Goal: Task Accomplishment & Management: Manage account settings

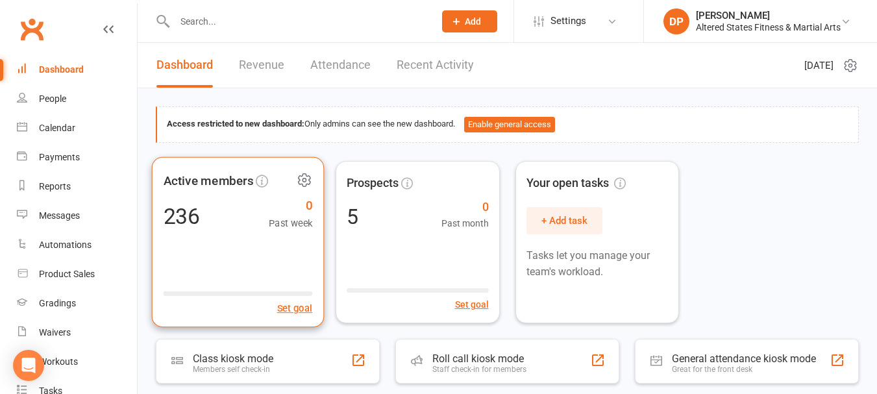
click at [195, 216] on div "236" at bounding box center [182, 216] width 37 height 22
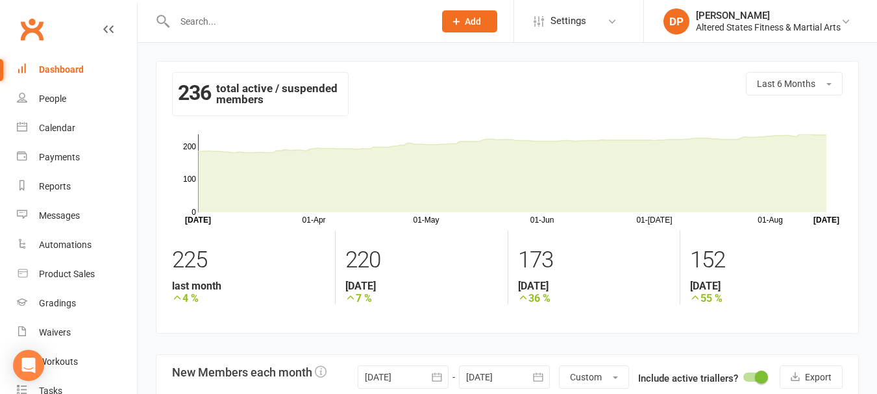
click at [50, 73] on div "Dashboard" at bounding box center [61, 69] width 45 height 10
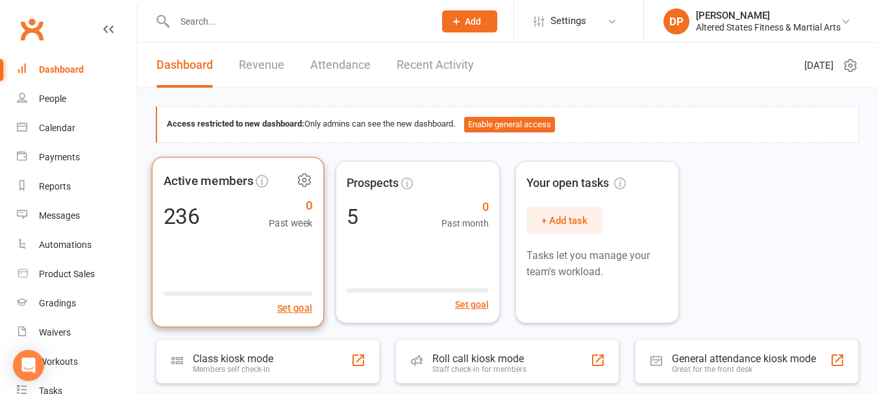
click at [229, 185] on span "Active members" at bounding box center [209, 180] width 90 height 19
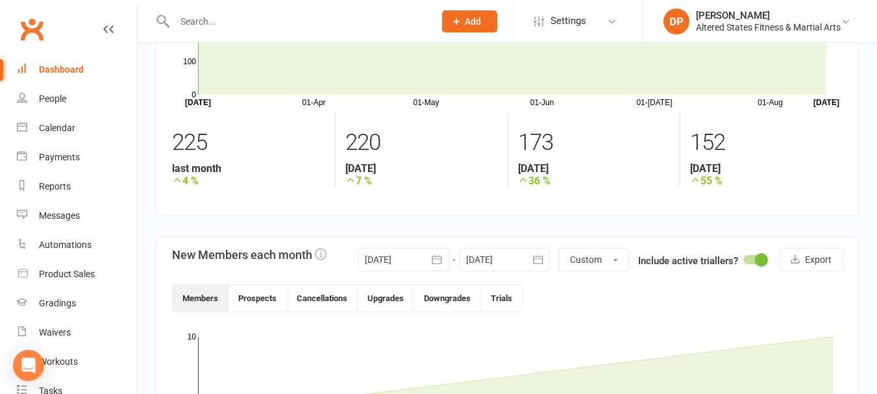
scroll to position [195, 0]
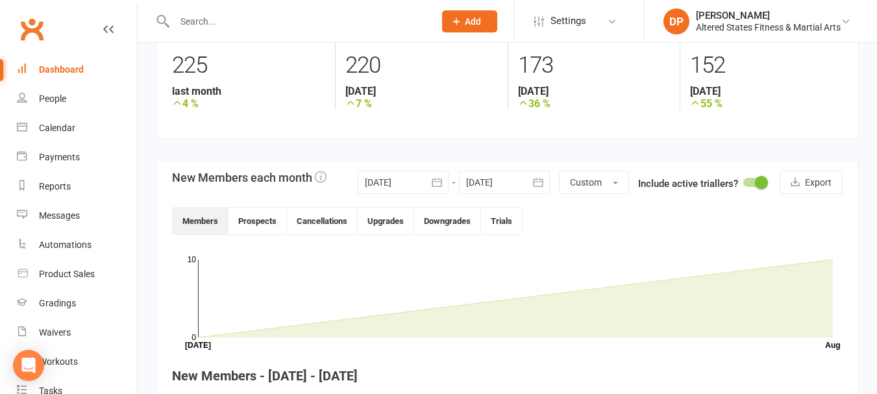
click at [438, 180] on icon "button" at bounding box center [437, 182] width 10 height 8
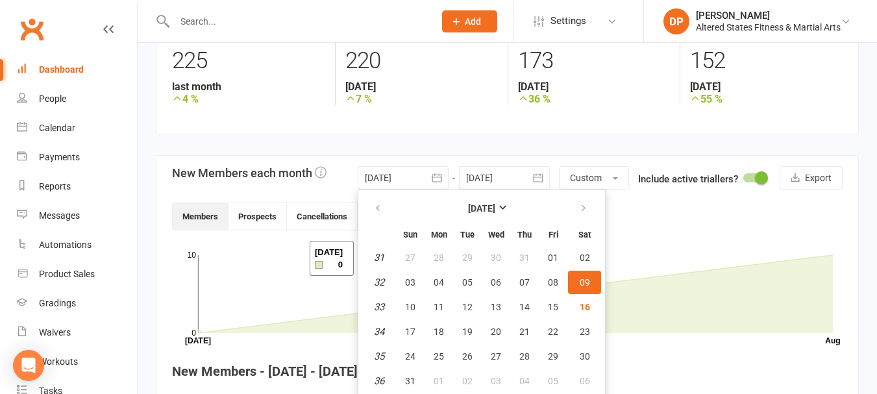
click at [294, 258] on rect at bounding box center [515, 294] width 635 height 78
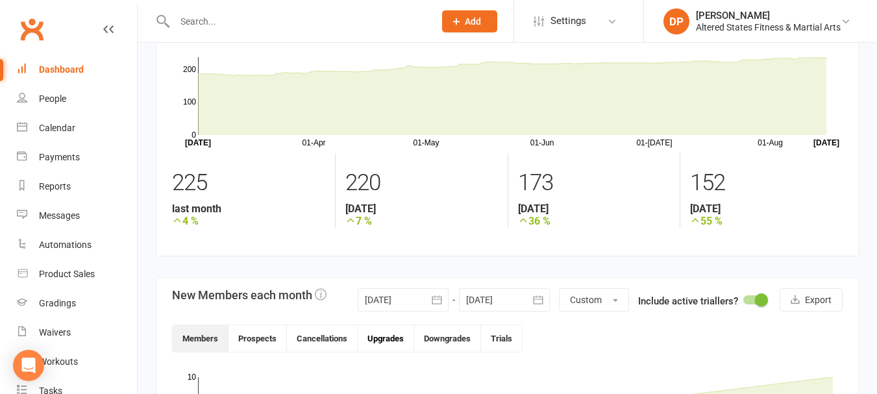
scroll to position [158, 0]
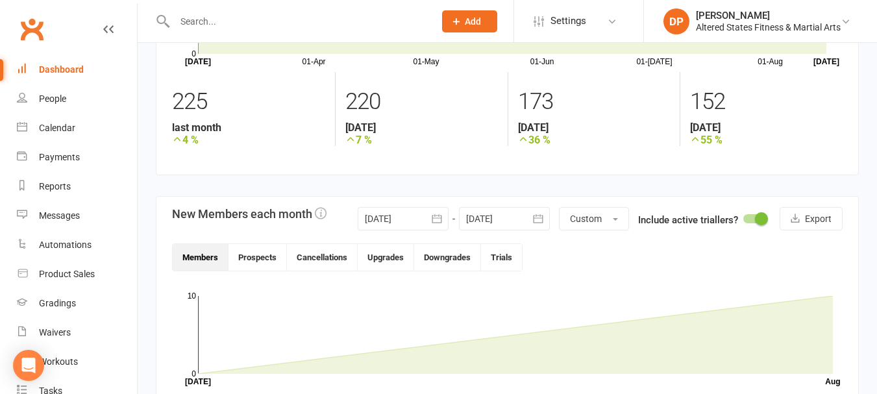
click at [197, 260] on button "Members" at bounding box center [201, 257] width 56 height 27
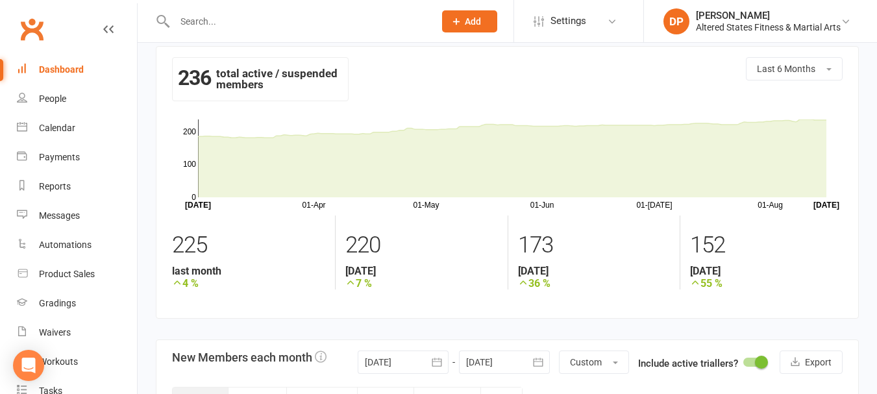
scroll to position [0, 0]
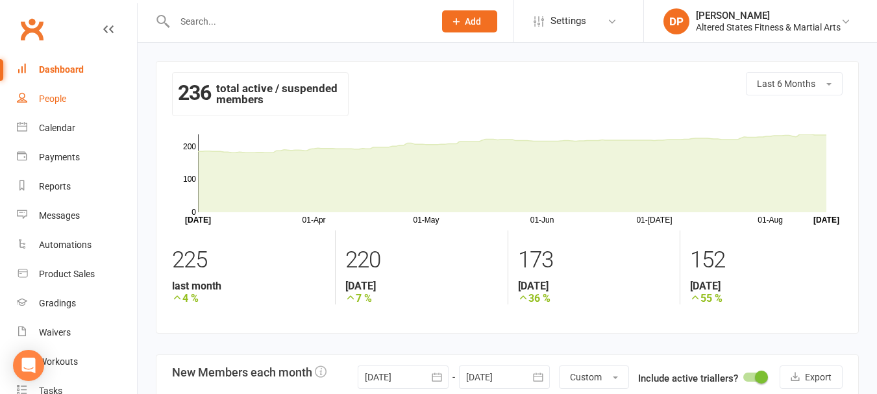
click at [47, 96] on div "People" at bounding box center [52, 99] width 27 height 10
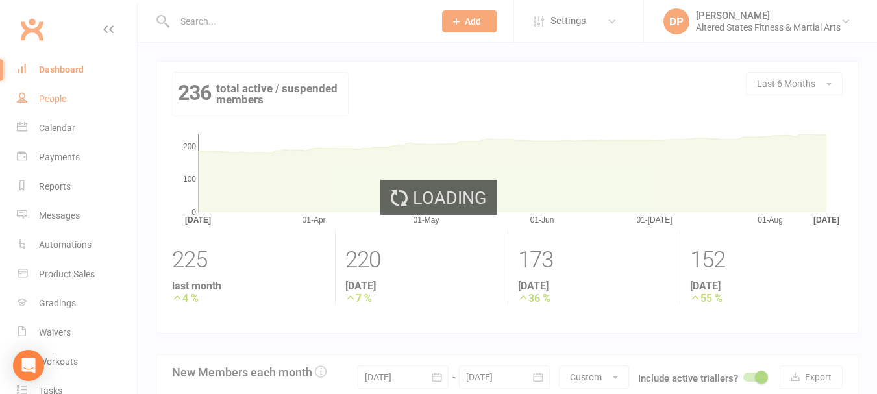
select select "100"
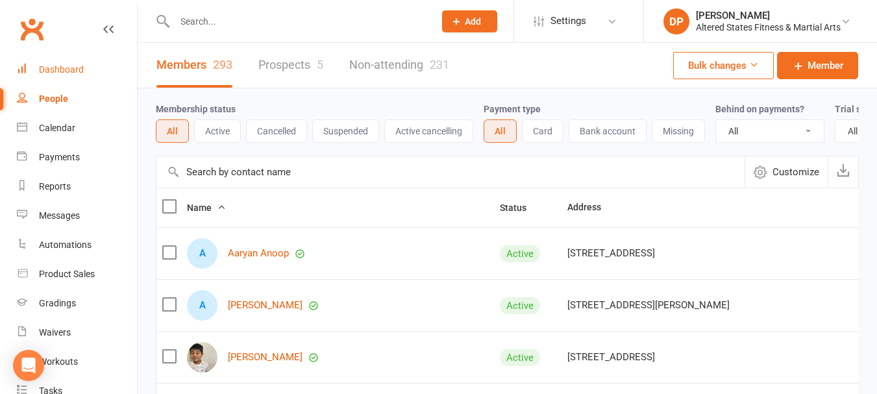
click at [57, 69] on div "Dashboard" at bounding box center [61, 69] width 45 height 10
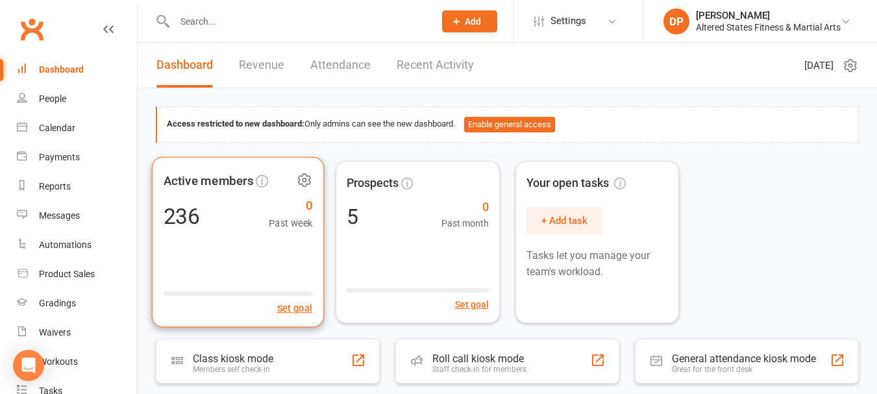
click at [295, 216] on span "Past week" at bounding box center [291, 223] width 44 height 16
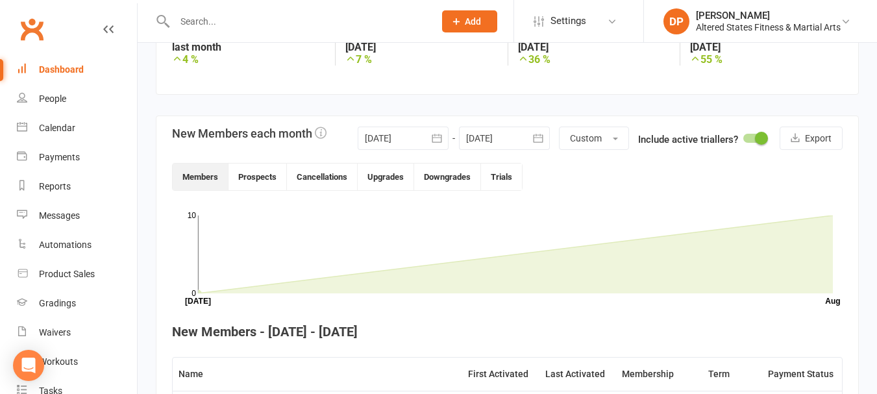
scroll to position [260, 0]
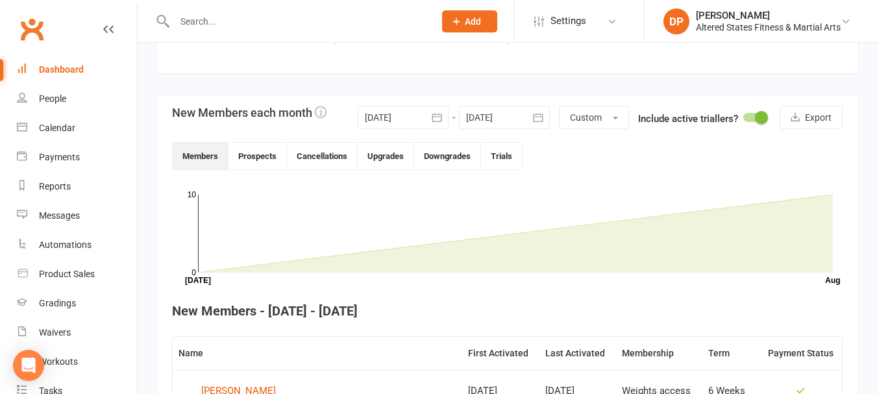
click at [434, 116] on icon "button" at bounding box center [437, 117] width 13 height 13
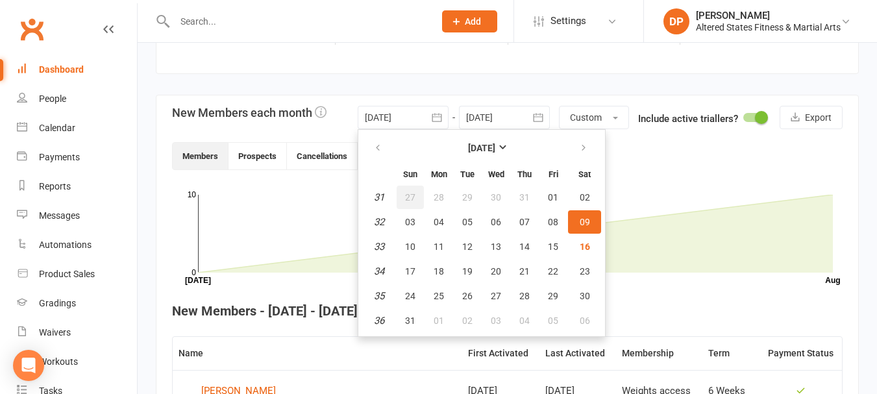
click at [407, 190] on button "27" at bounding box center [410, 197] width 27 height 23
type input "[DATE]"
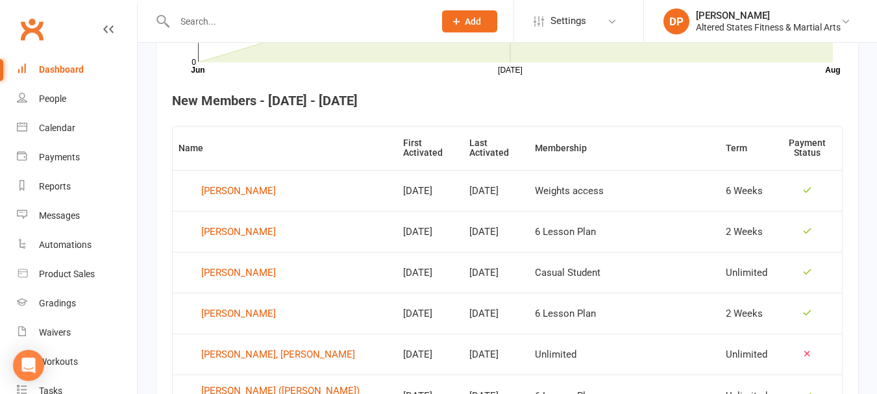
scroll to position [520, 0]
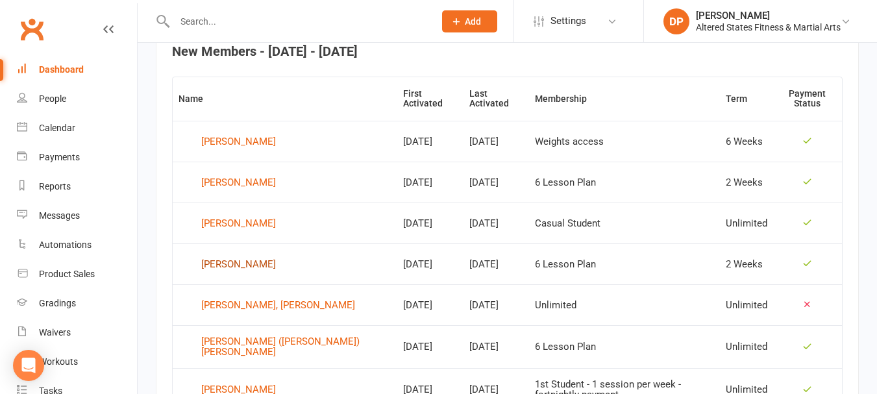
click at [223, 255] on div "[PERSON_NAME]" at bounding box center [238, 264] width 75 height 19
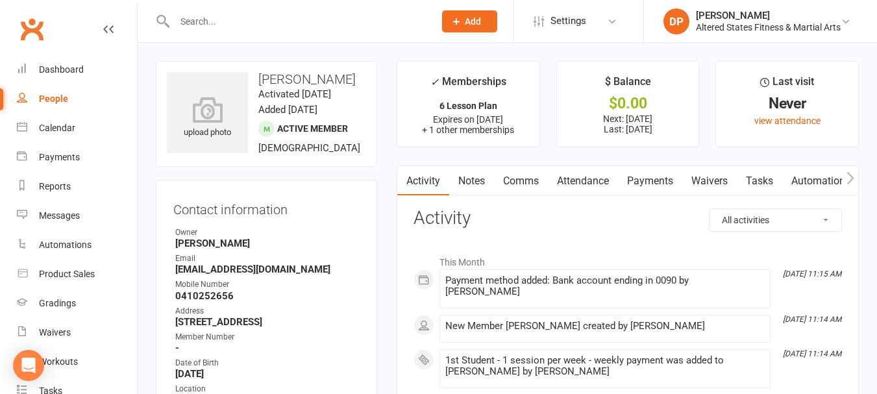
click at [218, 13] on input "text" at bounding box center [298, 21] width 255 height 18
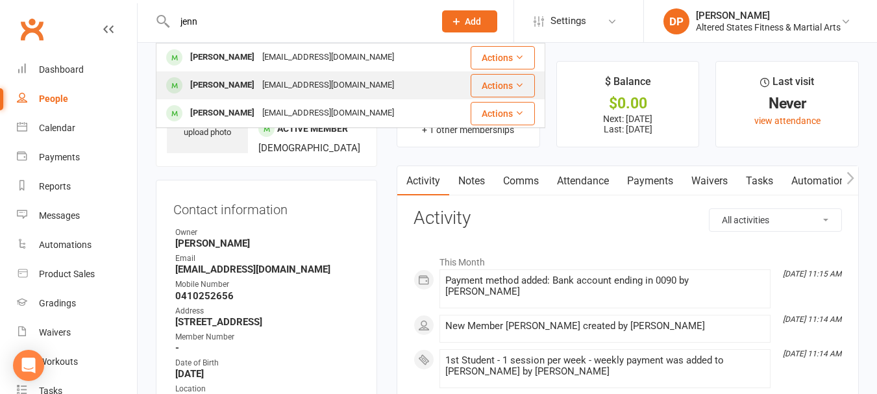
type input "jenn"
click at [258, 80] on div "[EMAIL_ADDRESS][DOMAIN_NAME]" at bounding box center [328, 85] width 140 height 19
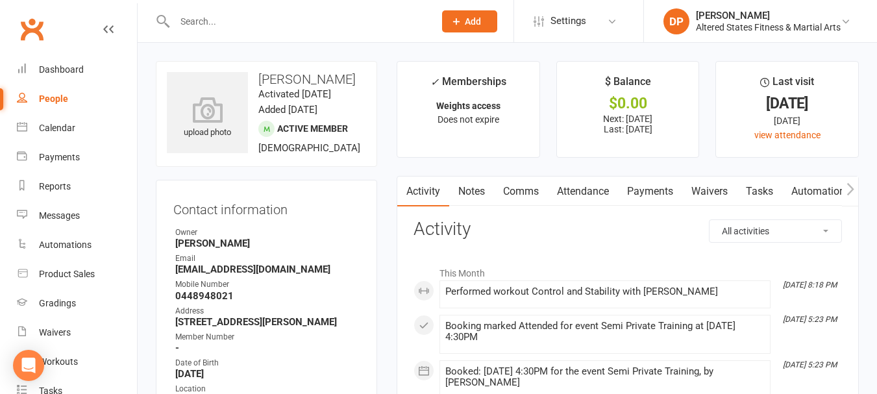
click at [855, 190] on button "button" at bounding box center [850, 191] width 16 height 29
click at [800, 192] on link "Workouts" at bounding box center [793, 192] width 62 height 30
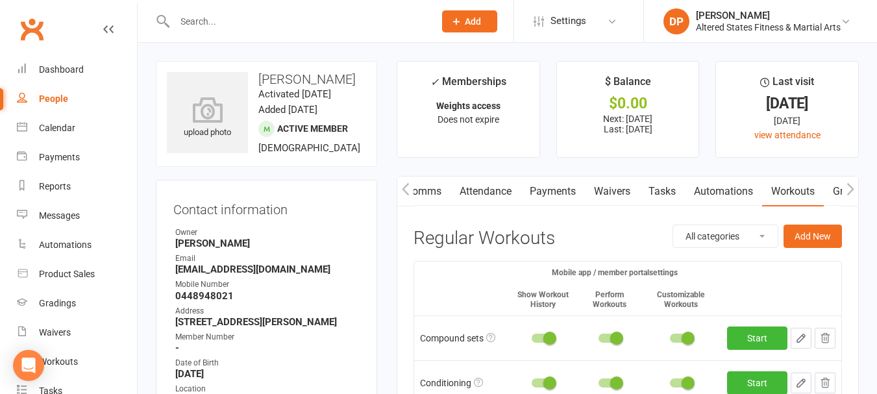
click at [266, 23] on input "text" at bounding box center [298, 21] width 255 height 18
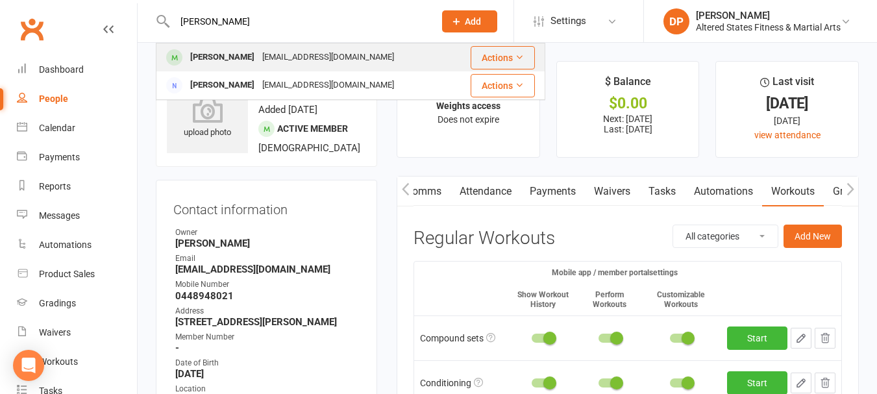
type input "[PERSON_NAME]"
click at [276, 56] on div "[EMAIL_ADDRESS][DOMAIN_NAME]" at bounding box center [328, 57] width 140 height 19
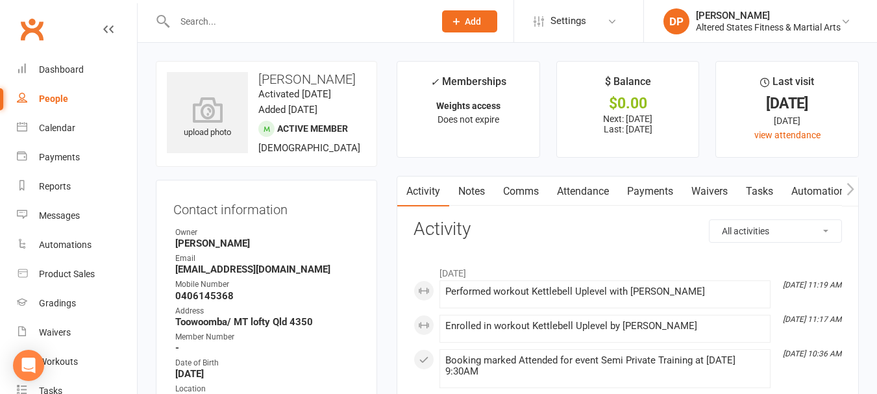
click at [849, 193] on icon "button" at bounding box center [850, 188] width 7 height 12
click at [802, 193] on link "Workouts" at bounding box center [793, 192] width 62 height 30
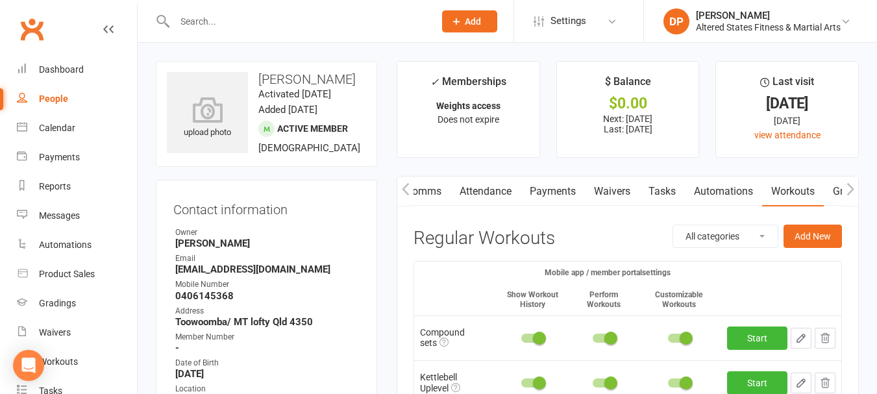
click at [223, 18] on input "text" at bounding box center [298, 21] width 255 height 18
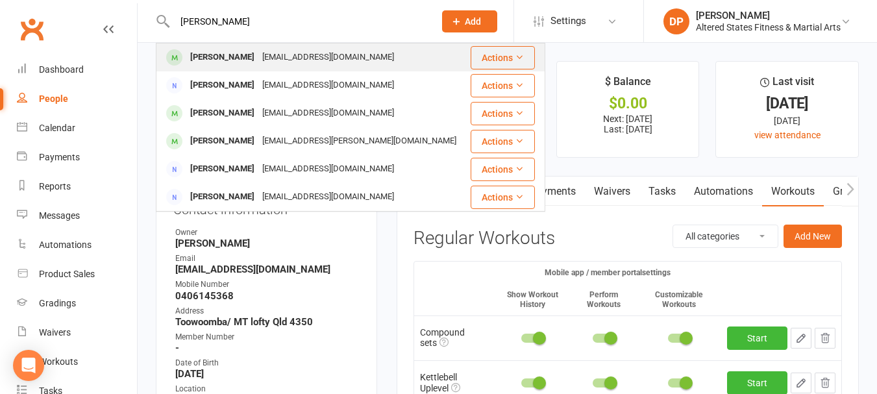
type input "[PERSON_NAME]"
click at [281, 53] on div "[EMAIL_ADDRESS][DOMAIN_NAME]" at bounding box center [328, 57] width 140 height 19
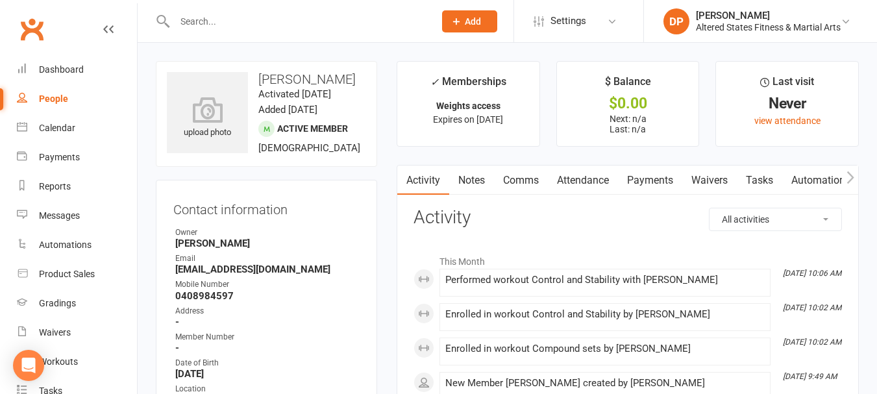
click at [851, 172] on icon "button" at bounding box center [851, 178] width 8 height 14
click at [795, 184] on link "Workouts" at bounding box center [793, 181] width 62 height 30
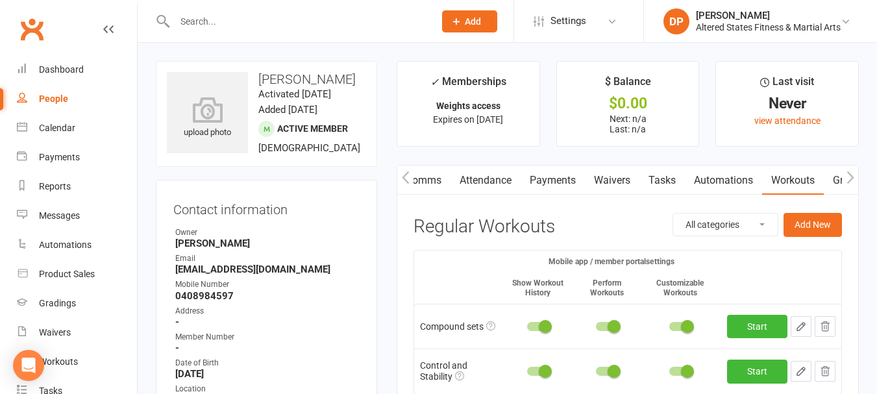
click at [239, 26] on input "text" at bounding box center [298, 21] width 255 height 18
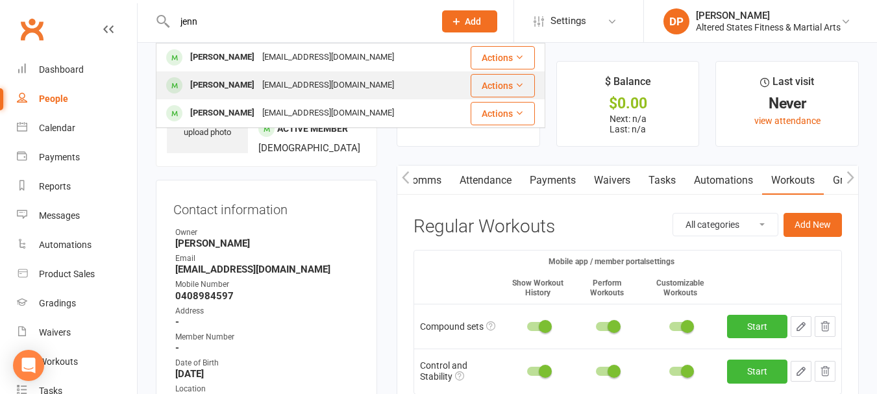
type input "jenn"
click at [258, 79] on div "[EMAIL_ADDRESS][DOMAIN_NAME]" at bounding box center [328, 85] width 140 height 19
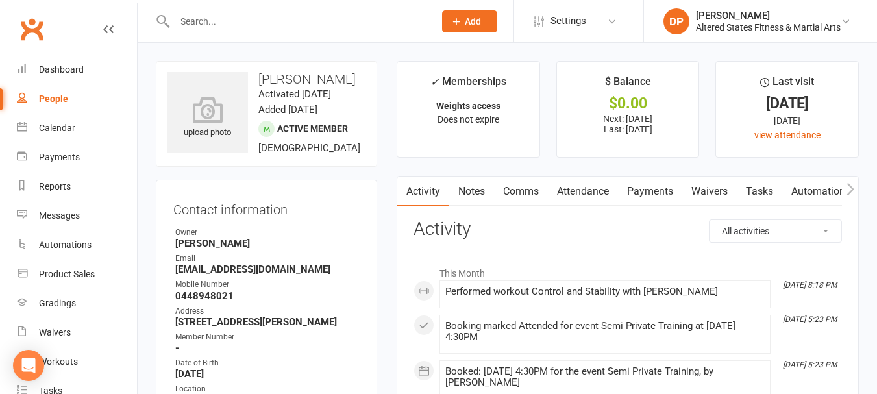
click at [229, 20] on input "text" at bounding box center [298, 21] width 255 height 18
type input "[PERSON_NAME]"
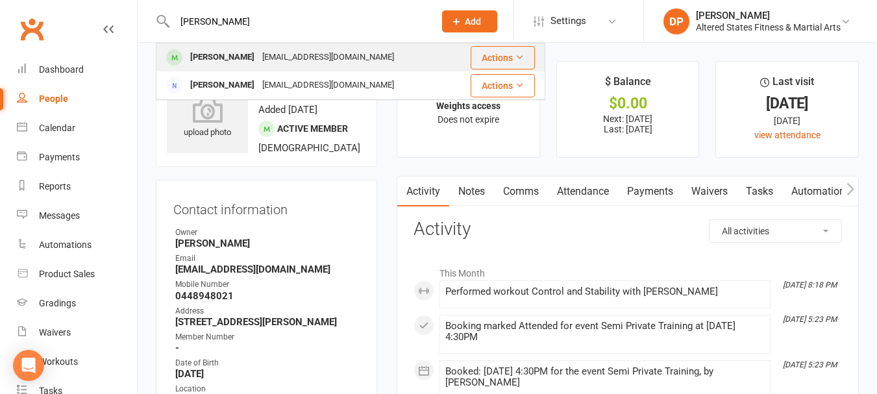
click at [295, 56] on div "[EMAIL_ADDRESS][DOMAIN_NAME]" at bounding box center [328, 57] width 140 height 19
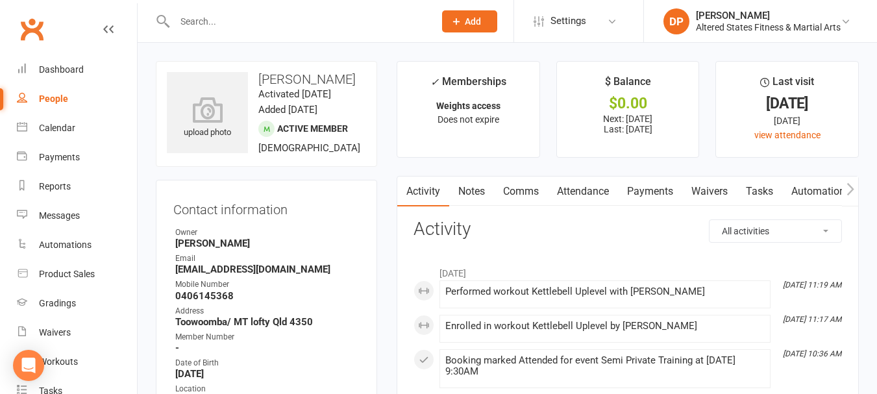
click at [847, 189] on icon "button" at bounding box center [851, 189] width 8 height 14
click at [810, 198] on link "Workouts" at bounding box center [793, 192] width 62 height 30
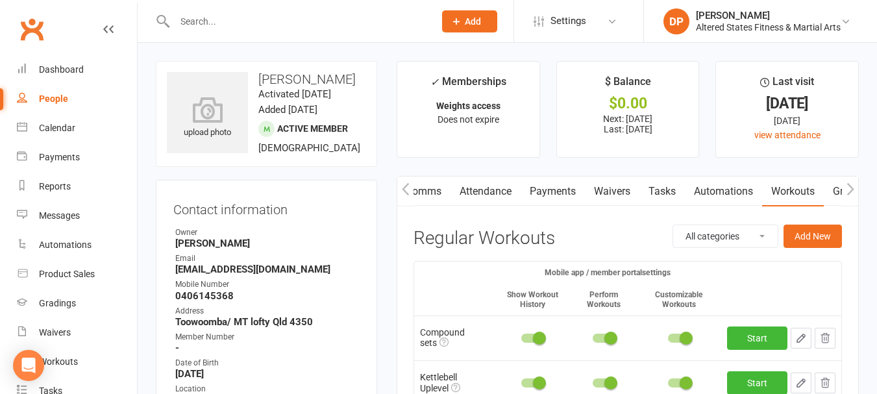
drag, startPoint x: 0, startPoint y: 19, endPoint x: 220, endPoint y: 22, distance: 220.2
click at [220, 22] on input "text" at bounding box center [298, 21] width 255 height 18
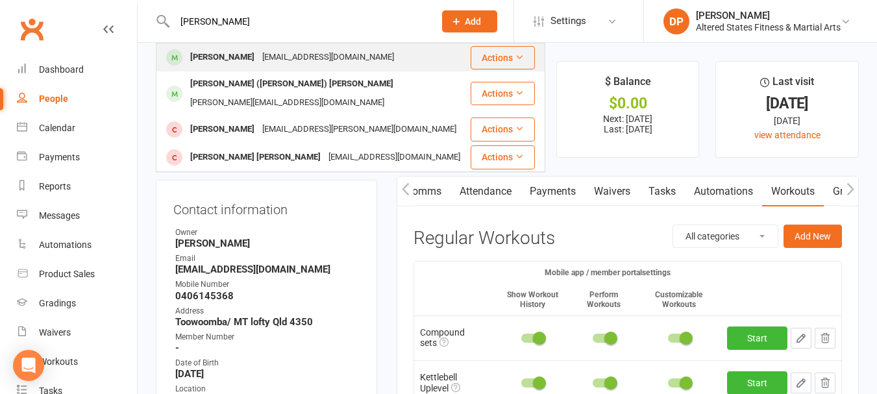
type input "[PERSON_NAME]"
click at [271, 55] on div "[EMAIL_ADDRESS][DOMAIN_NAME]" at bounding box center [328, 57] width 140 height 19
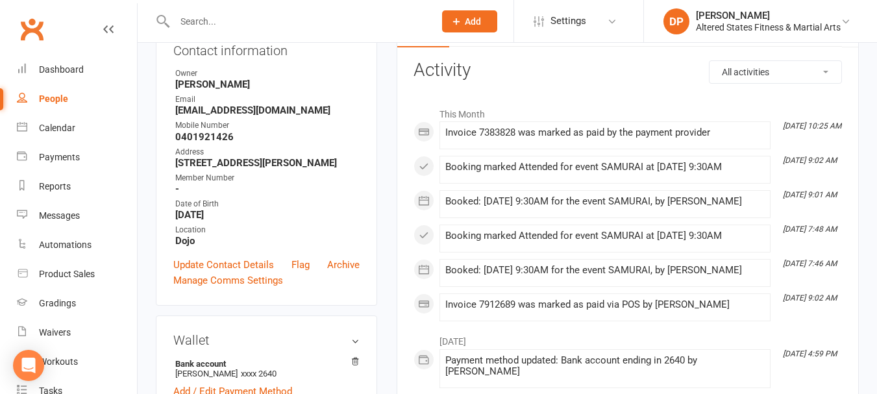
scroll to position [130, 0]
